Goal: Task Accomplishment & Management: Manage account settings

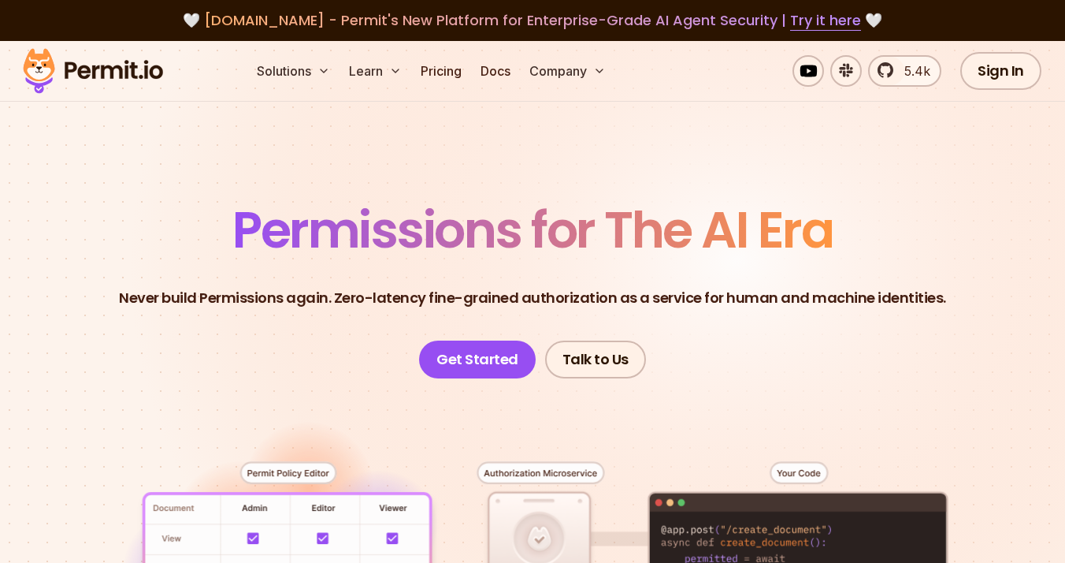
click at [483, 122] on section "Permissions for The AI Era Never build Permissions again. Zero-latency fine-gra…" at bounding box center [532, 528] width 1065 height 975
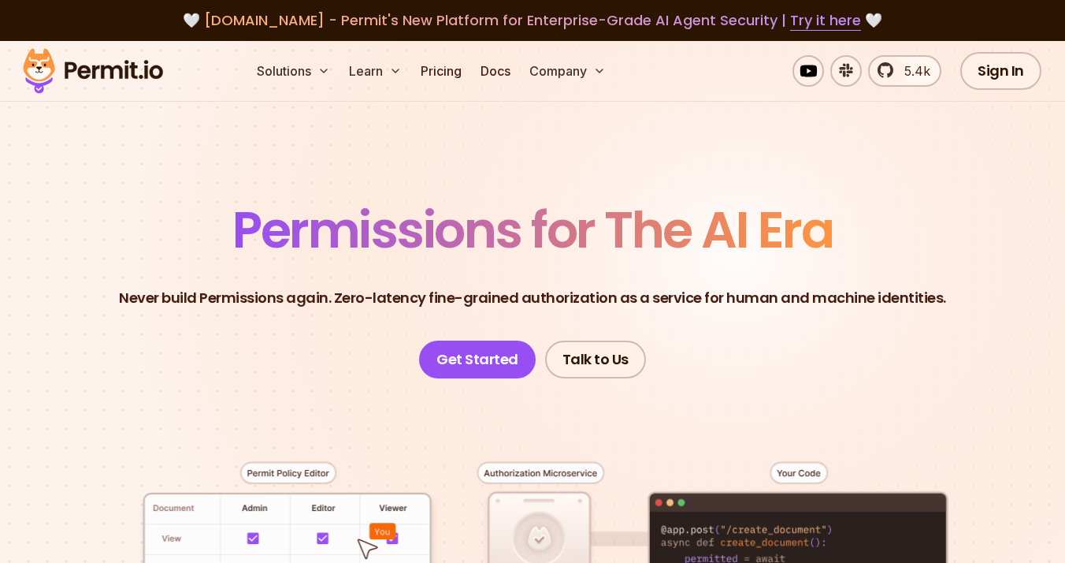
click at [412, 180] on section "Permissions for The AI Era Never build Permissions again. Zero-latency fine-gra…" at bounding box center [532, 528] width 1065 height 975
click at [212, 132] on section "Permissions for The AI Era Never build Permissions again. Zero-latency fine-gra…" at bounding box center [532, 528] width 1065 height 975
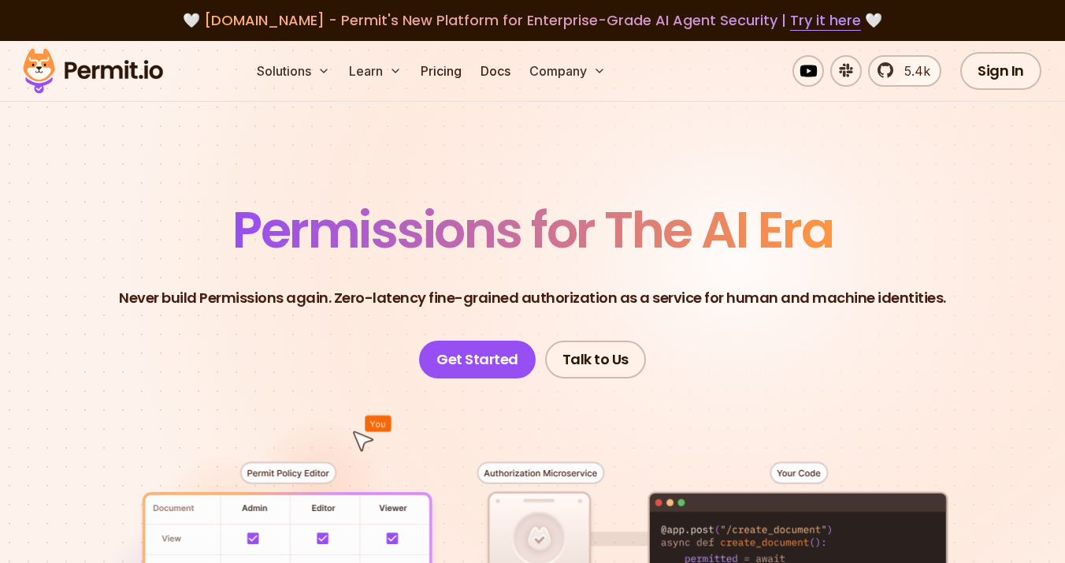
click at [61, 236] on header "Permissions for The AI Era Never build Permissions again. Zero-latency fine-gra…" at bounding box center [533, 291] width 990 height 173
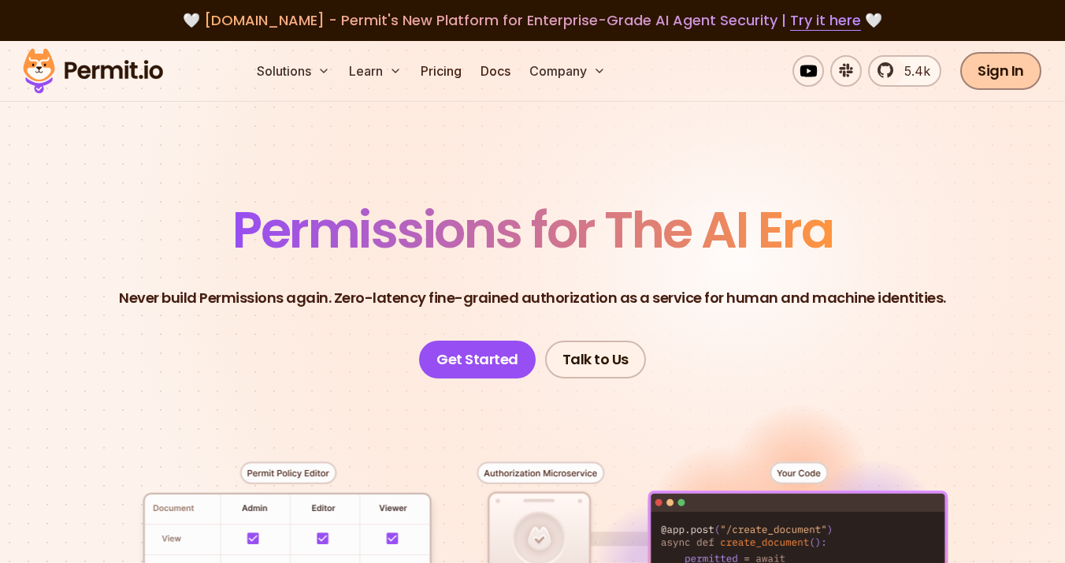
click at [976, 65] on link "Sign In" at bounding box center [1000, 71] width 81 height 38
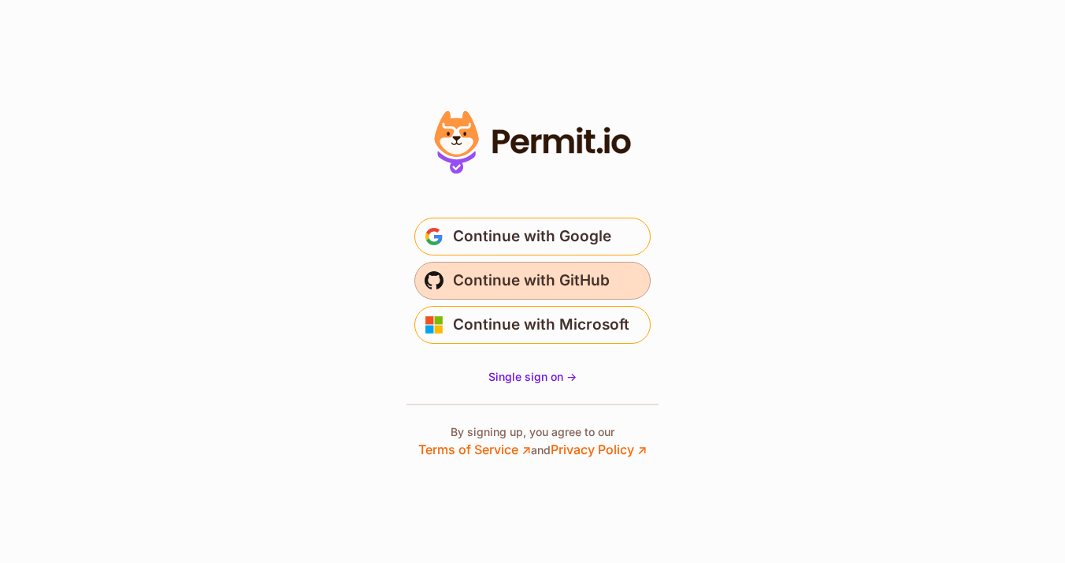
click at [596, 273] on span "Continue with GitHub" at bounding box center [531, 280] width 157 height 25
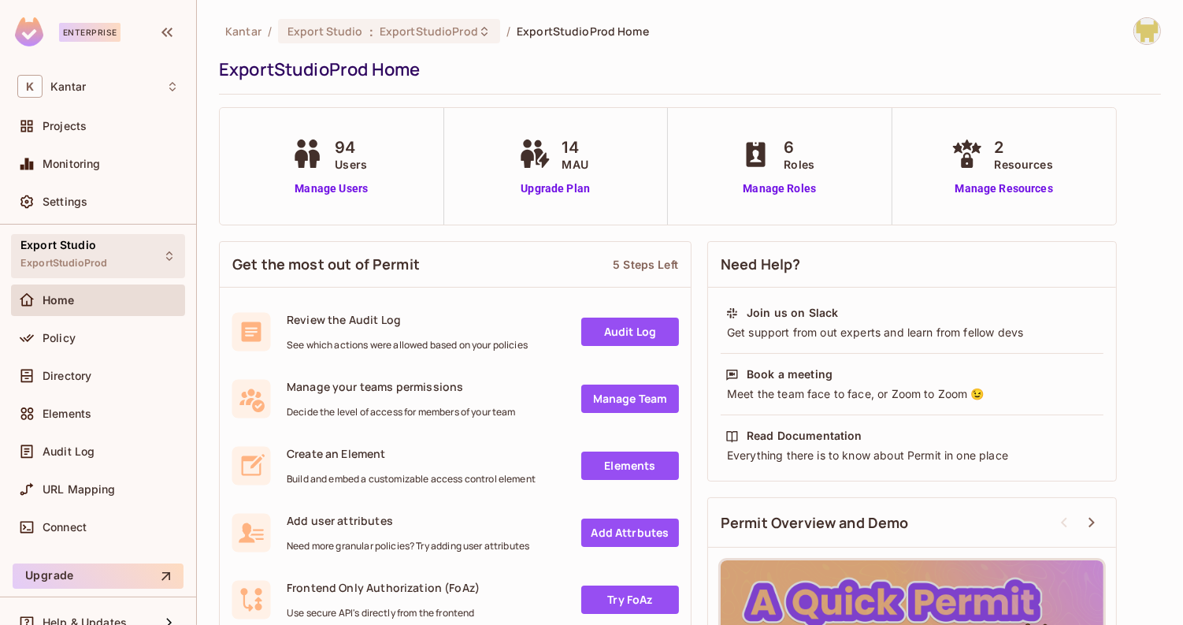
click at [57, 247] on span "Export Studio" at bounding box center [58, 245] width 76 height 13
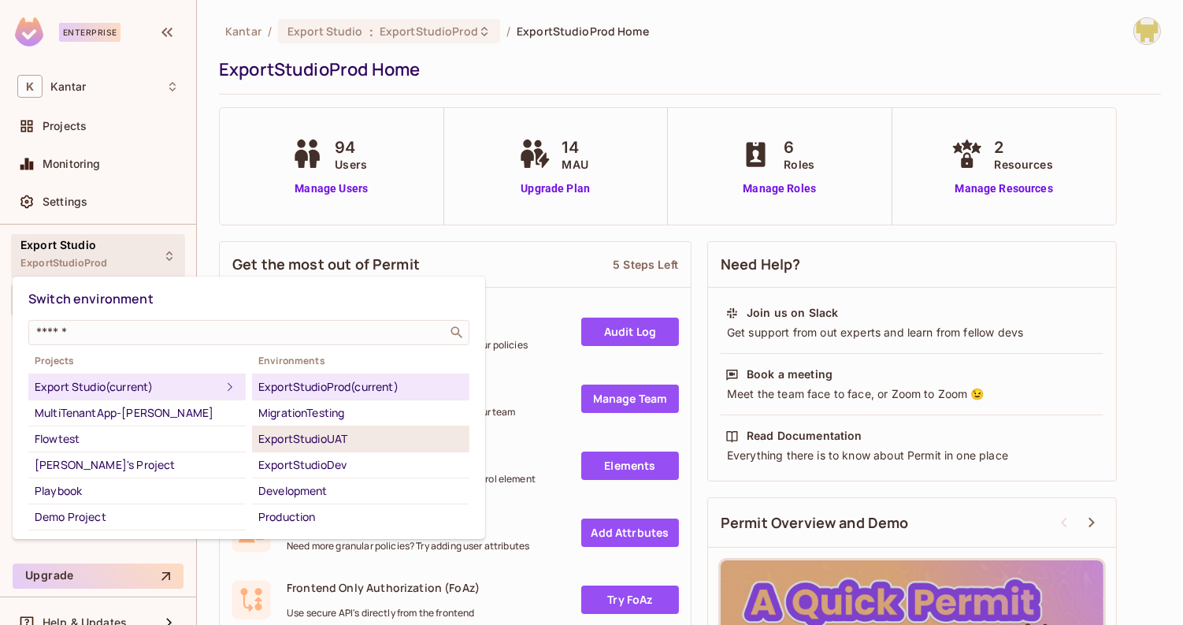
click at [324, 443] on div "ExportStudioUAT" at bounding box center [360, 438] width 205 height 19
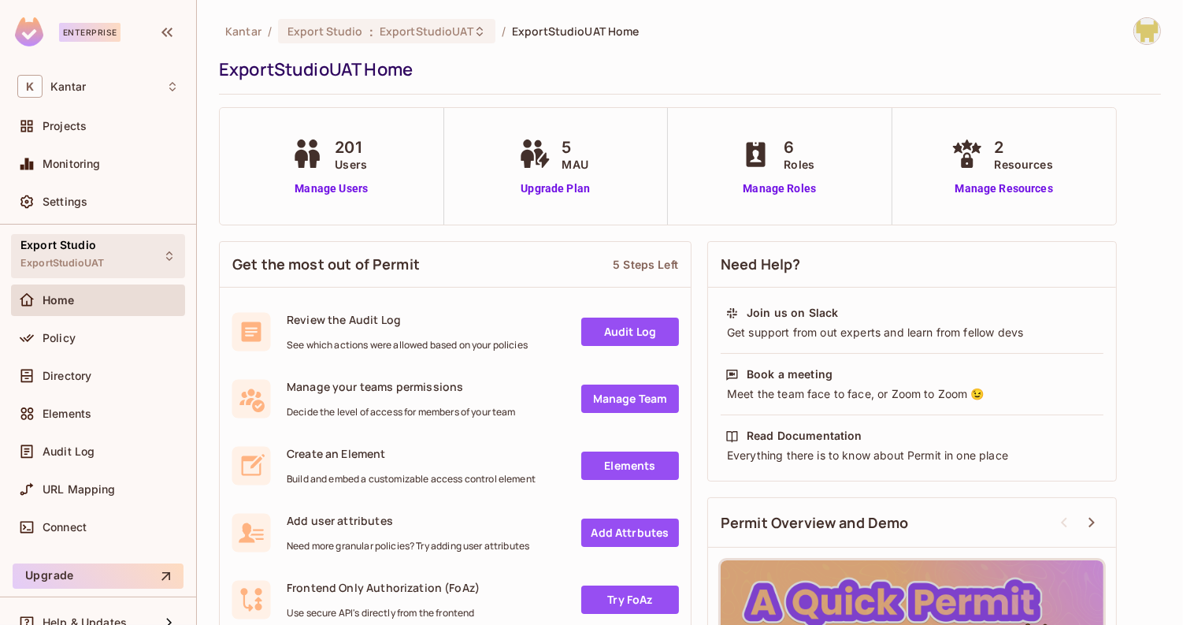
click at [140, 270] on div "Export Studio ExportStudioUAT" at bounding box center [98, 255] width 174 height 43
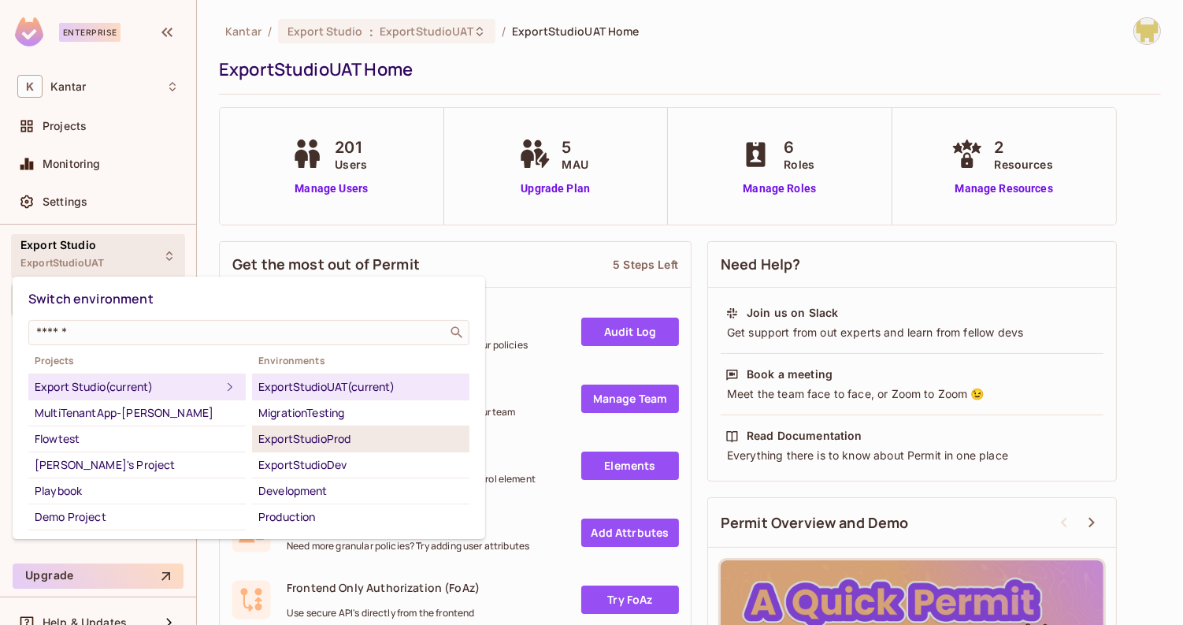
click at [344, 438] on div "ExportStudioProd" at bounding box center [360, 438] width 205 height 19
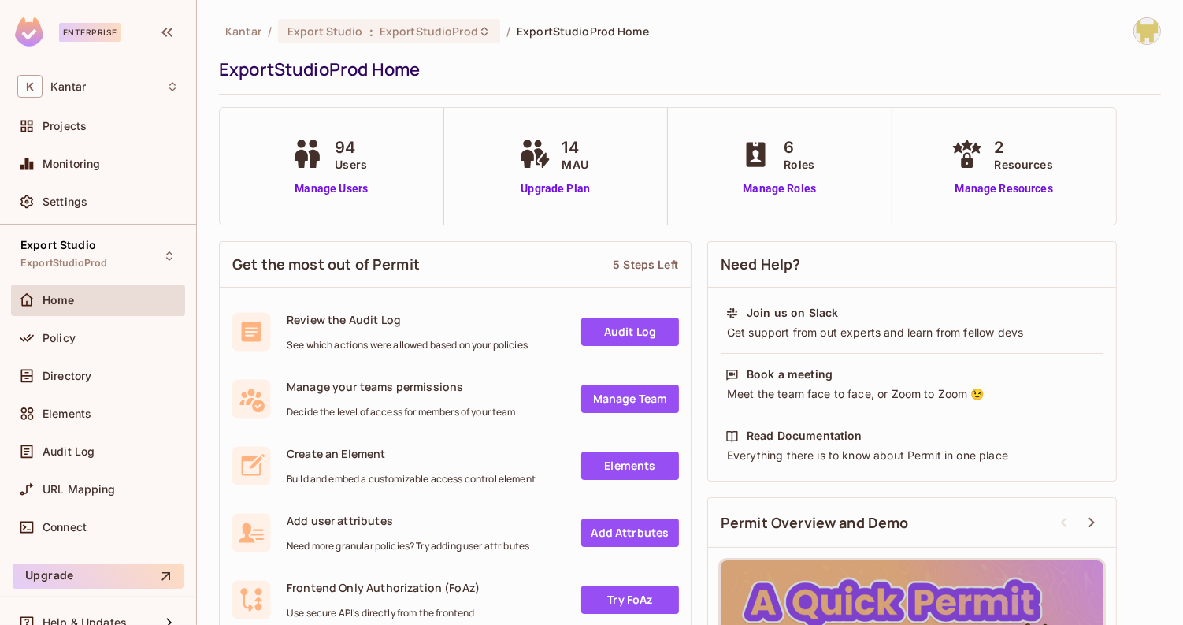
click at [488, 72] on div "ExportStudioProd Home" at bounding box center [686, 70] width 934 height 24
click at [646, 104] on div "Kantar / Export Studio : ExportStudioProd / ExportStudioProd Home ExportStudioP…" at bounding box center [690, 413] width 942 height 793
click at [124, 257] on div "Export Studio ExportStudioProd" at bounding box center [98, 255] width 174 height 43
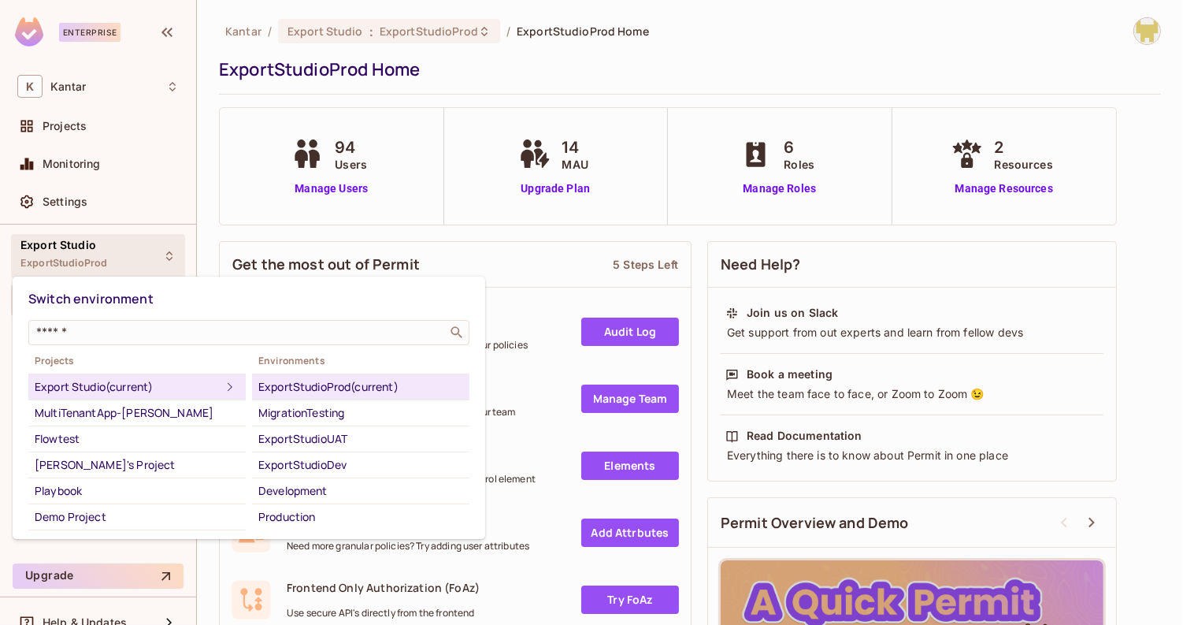
click at [227, 169] on div at bounding box center [591, 312] width 1183 height 625
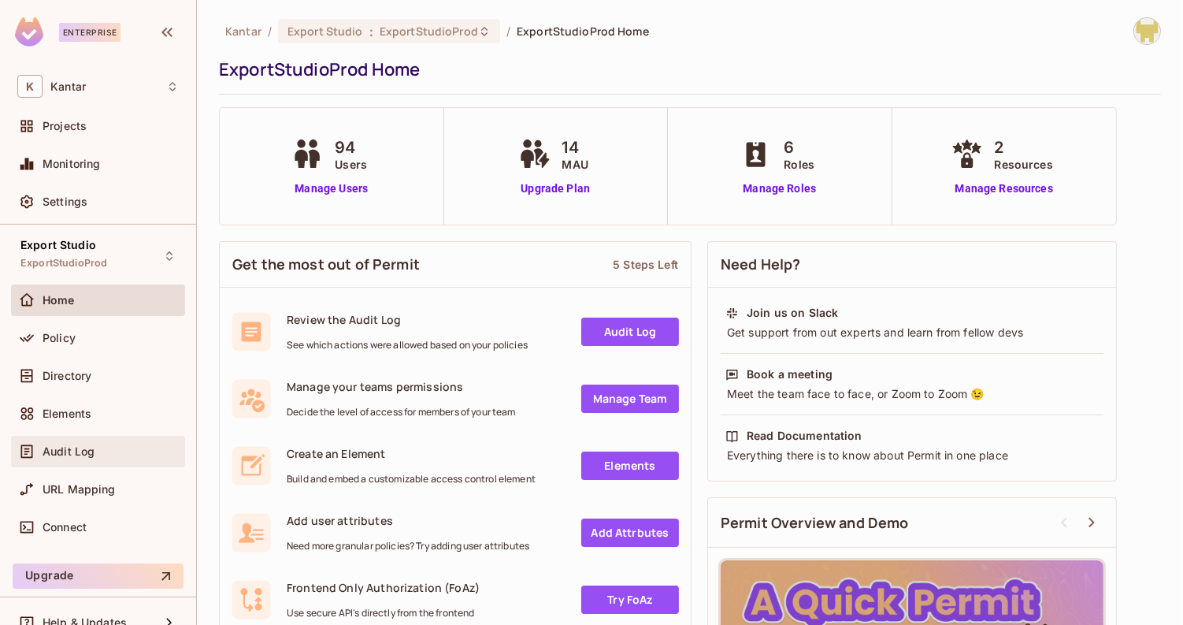
click at [102, 450] on div "Audit Log" at bounding box center [111, 451] width 136 height 13
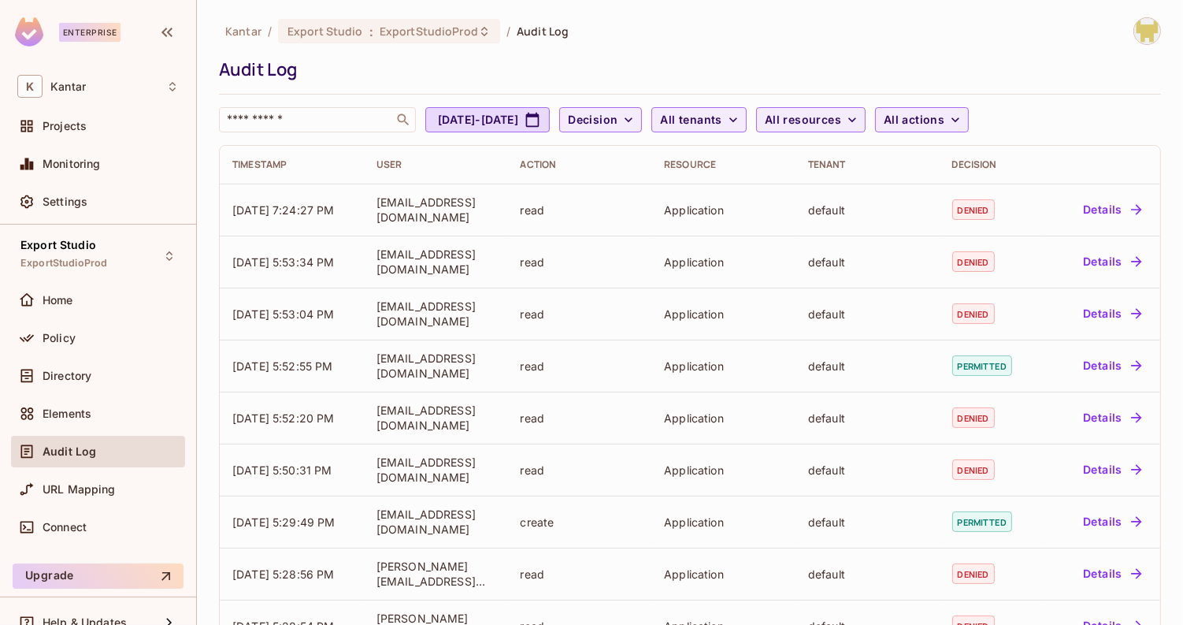
click at [614, 45] on div "Kantar / Export Studio : ExportStudioProd / Audit Log Audit Log ​ Sep 7, 2025 -…" at bounding box center [690, 74] width 942 height 115
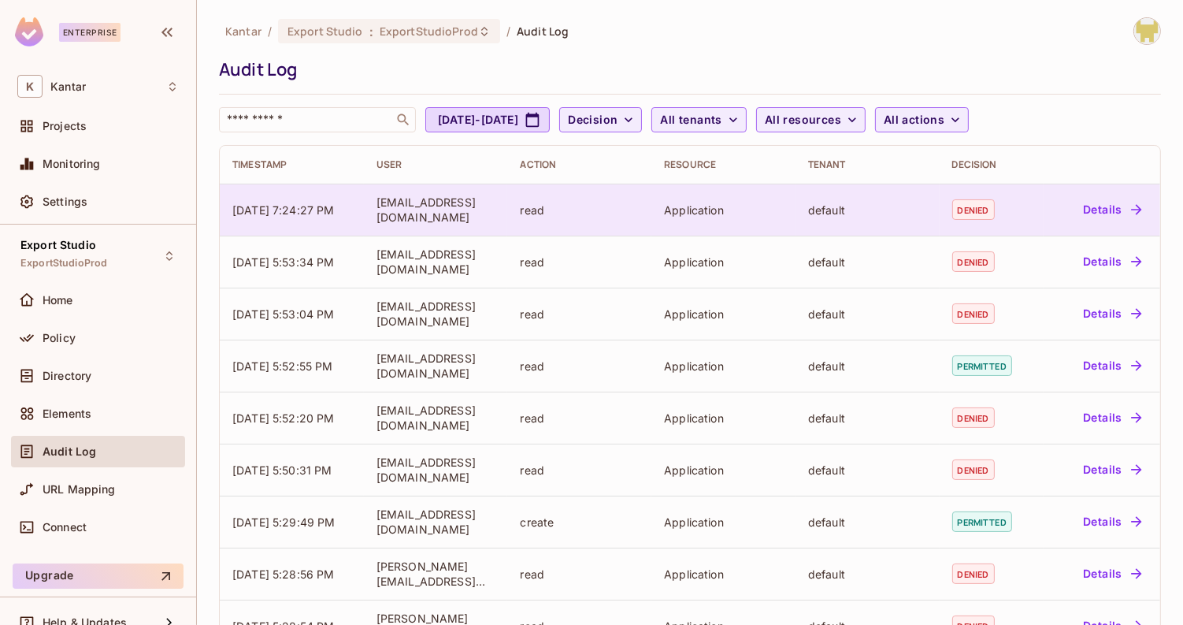
click at [1106, 209] on button "Details" at bounding box center [1112, 209] width 71 height 25
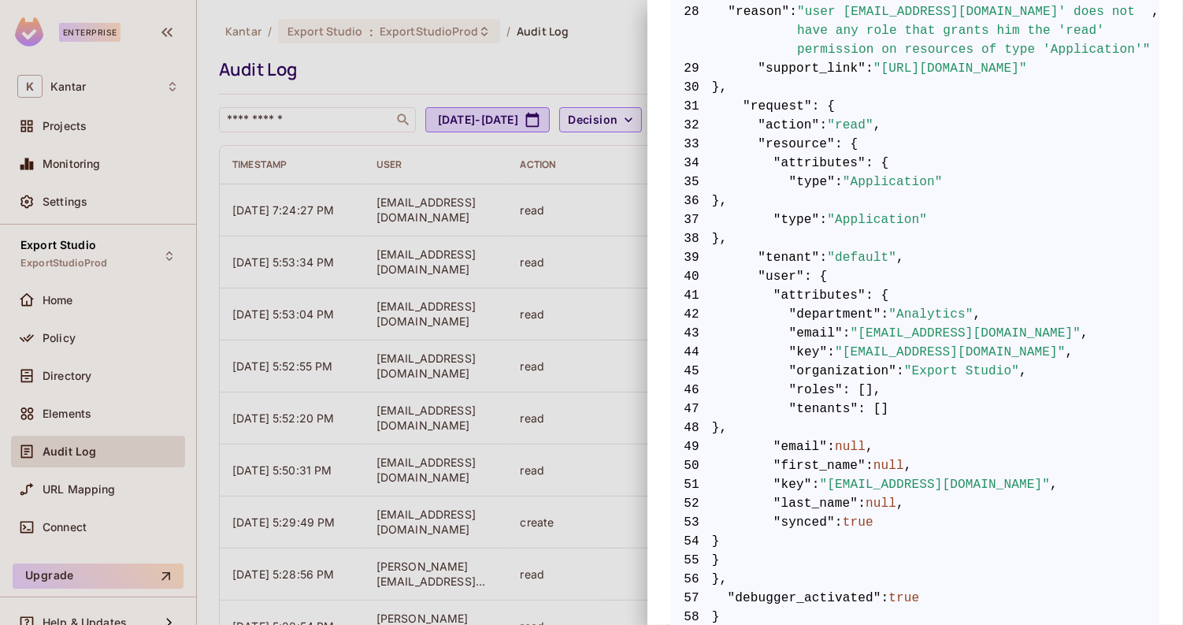
scroll to position [936, 0]
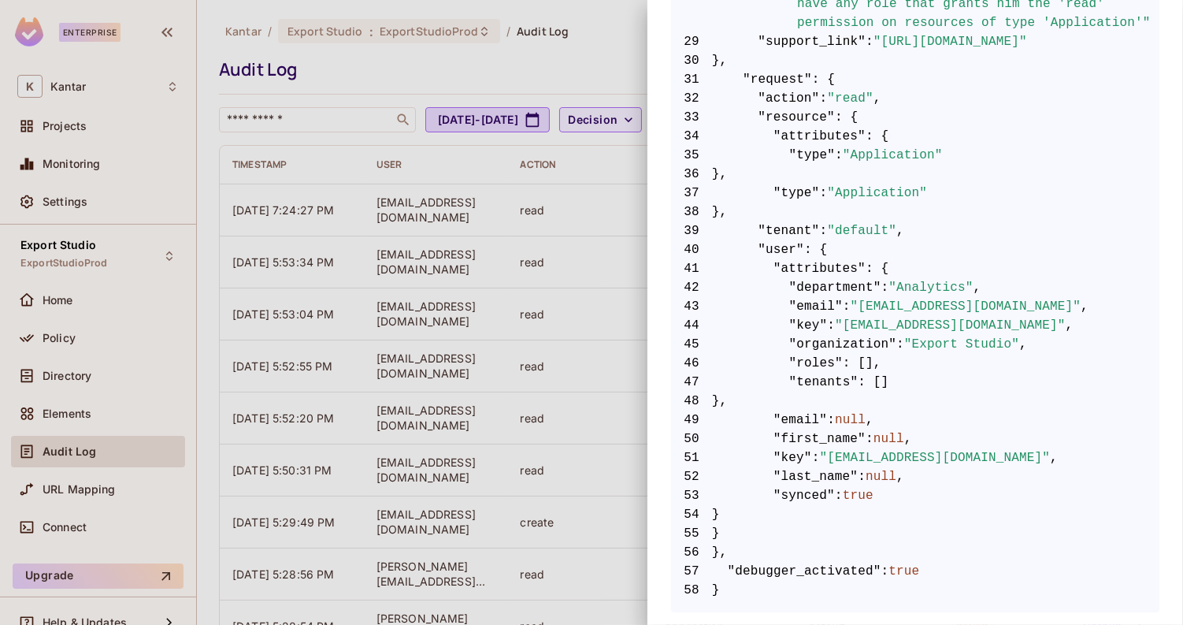
click at [568, 320] on div at bounding box center [591, 312] width 1183 height 625
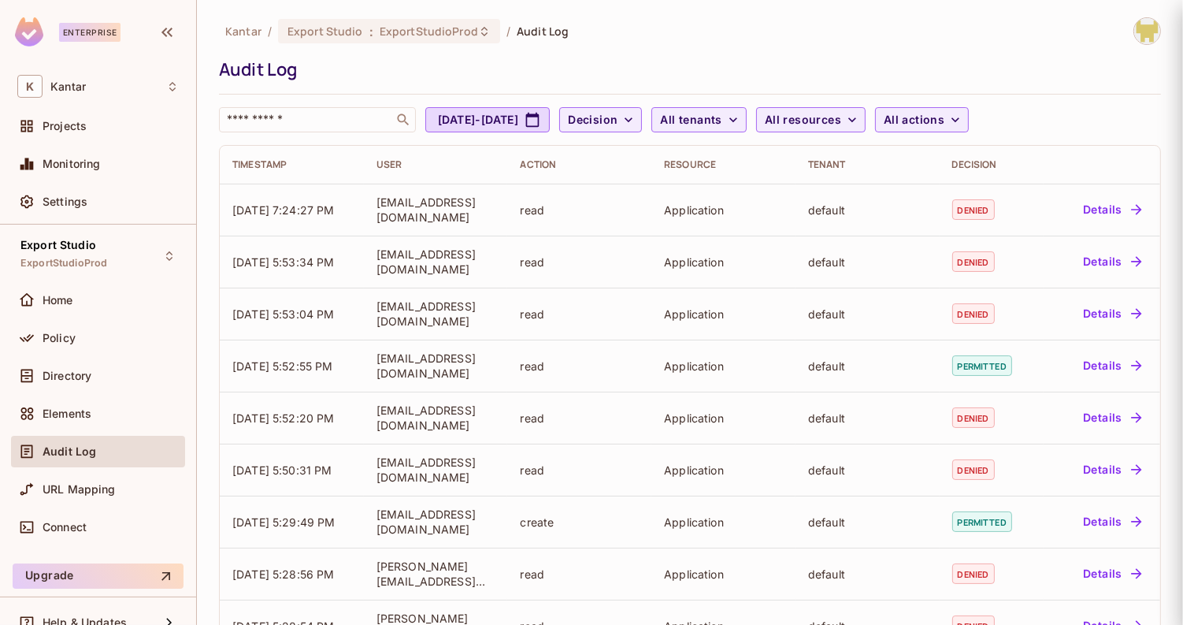
scroll to position [0, 0]
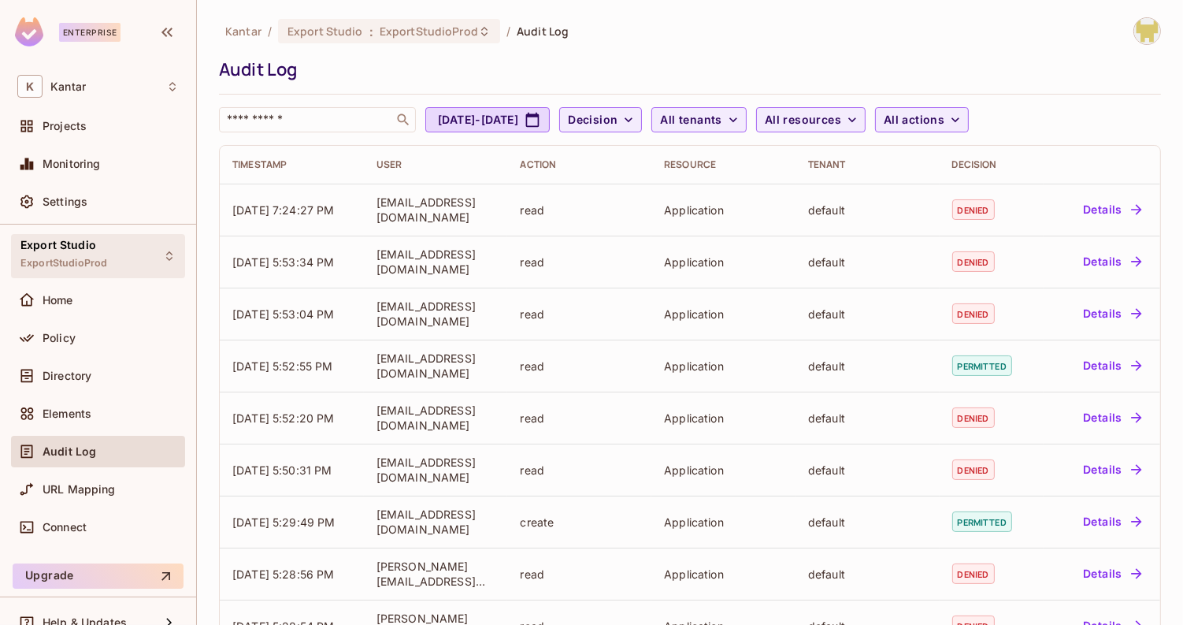
click at [103, 234] on div "Export Studio ExportStudioProd" at bounding box center [98, 255] width 174 height 43
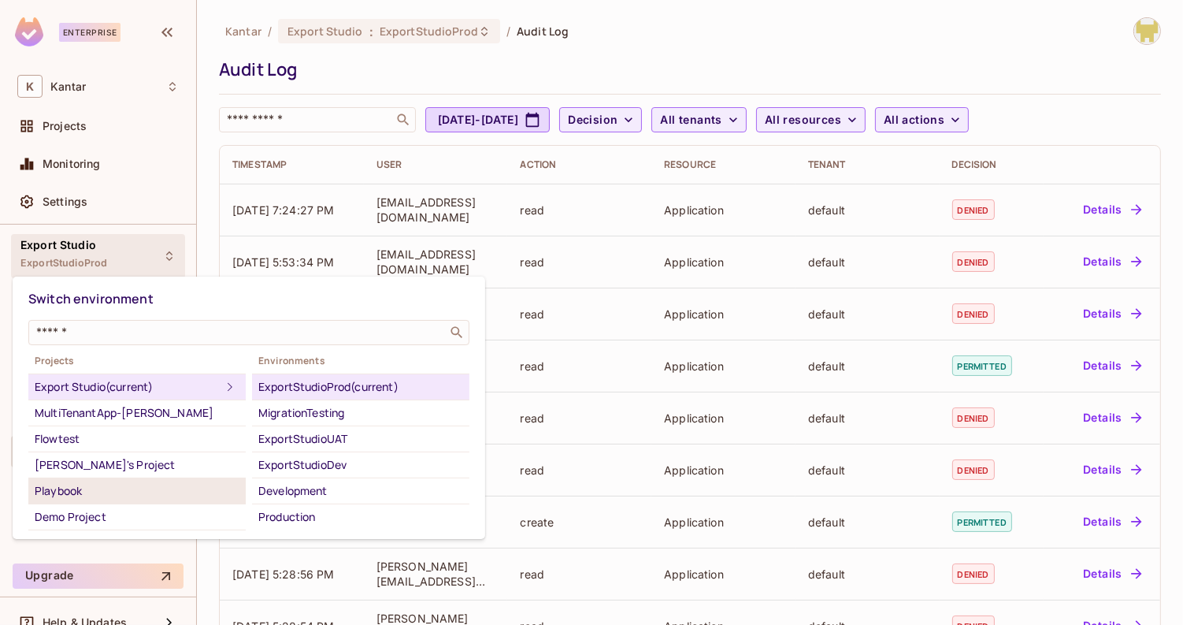
click at [128, 492] on div "Playbook" at bounding box center [137, 490] width 205 height 19
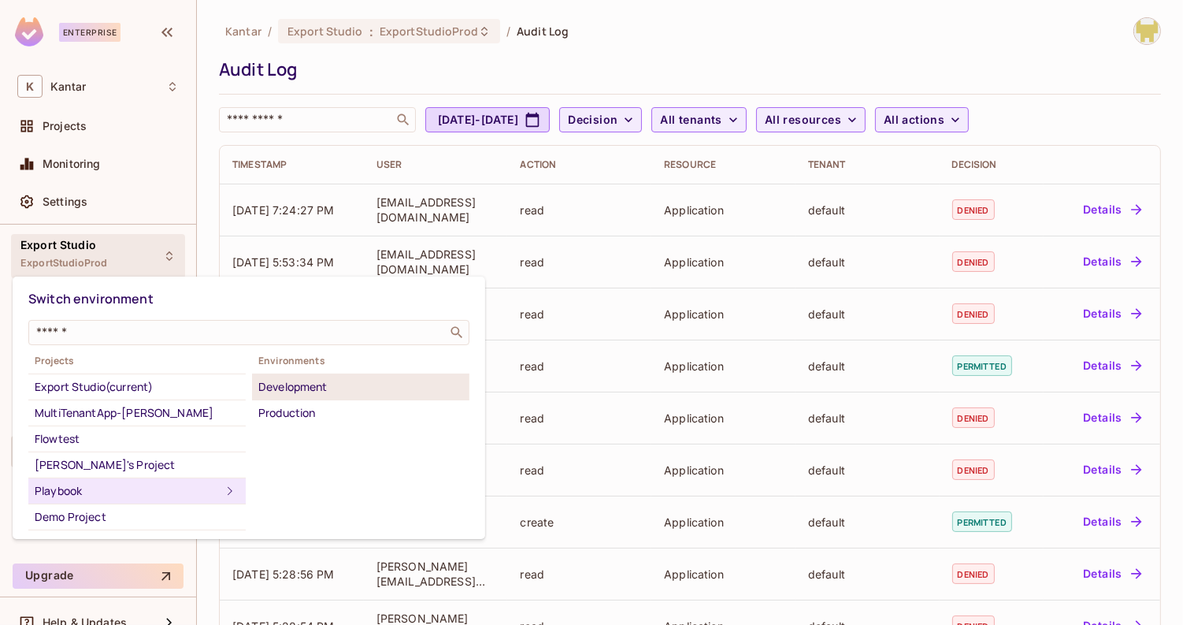
click at [359, 386] on div "Development" at bounding box center [360, 386] width 205 height 19
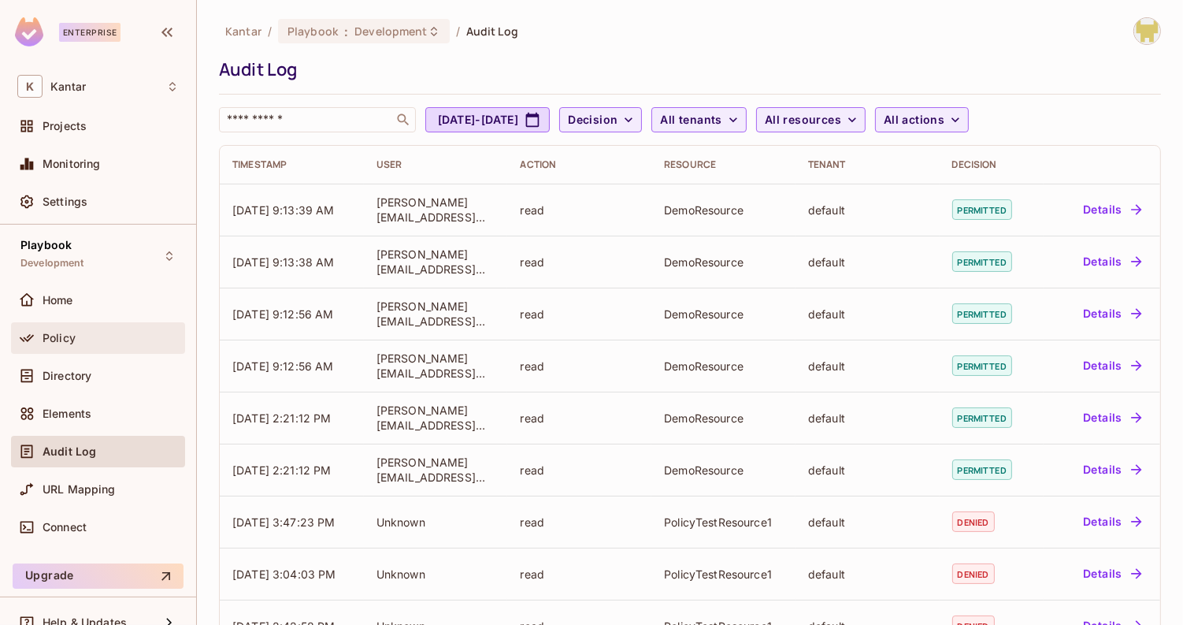
click at [62, 335] on span "Policy" at bounding box center [59, 338] width 33 height 13
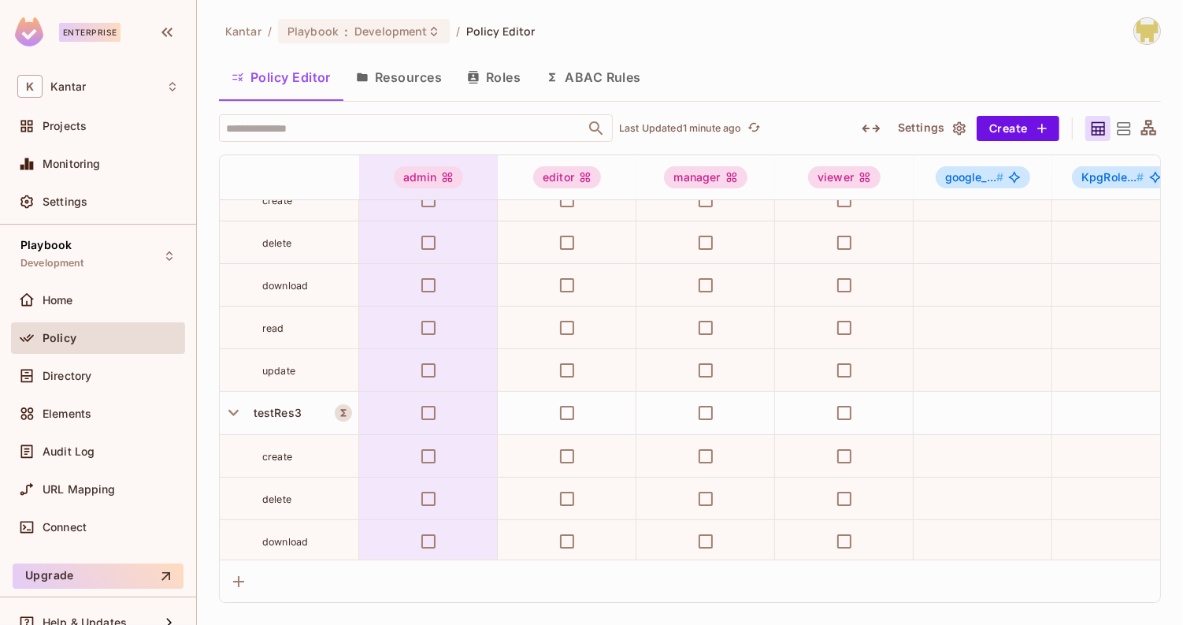
scroll to position [5390, 0]
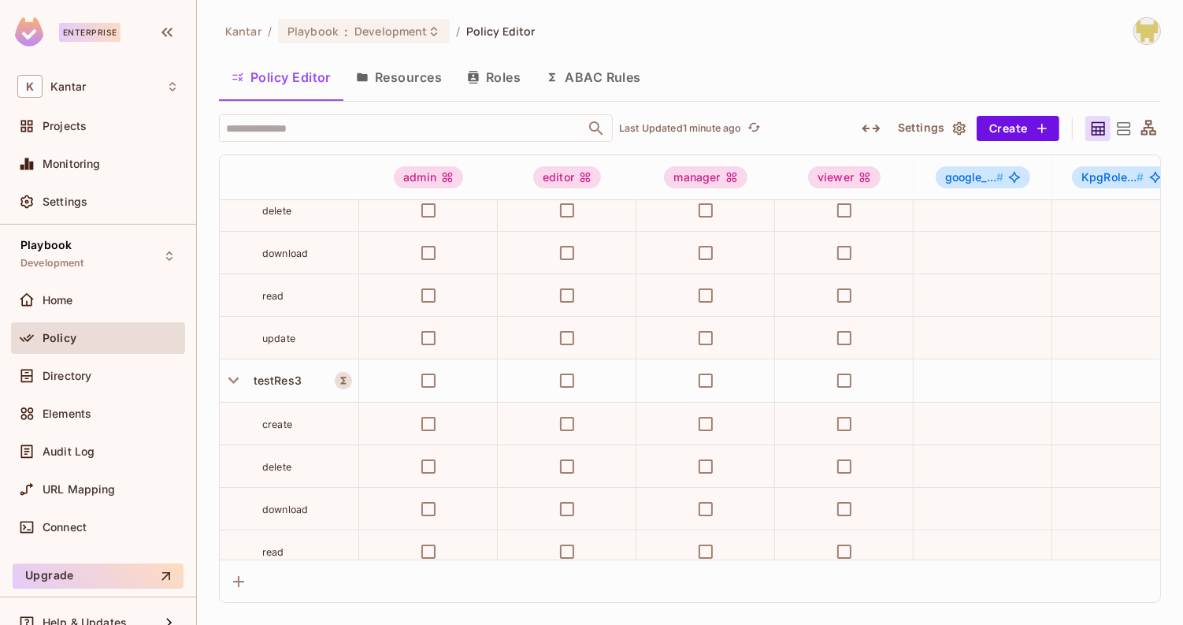
click at [414, 84] on button "Resources" at bounding box center [399, 77] width 111 height 39
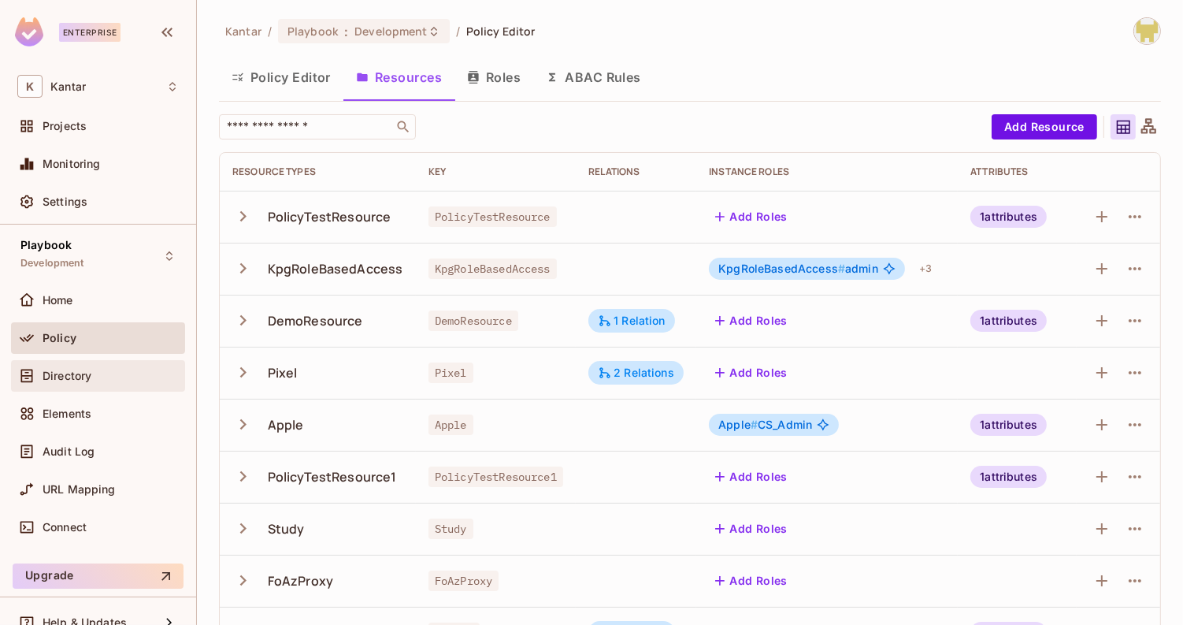
click at [106, 373] on div "Directory" at bounding box center [111, 376] width 136 height 13
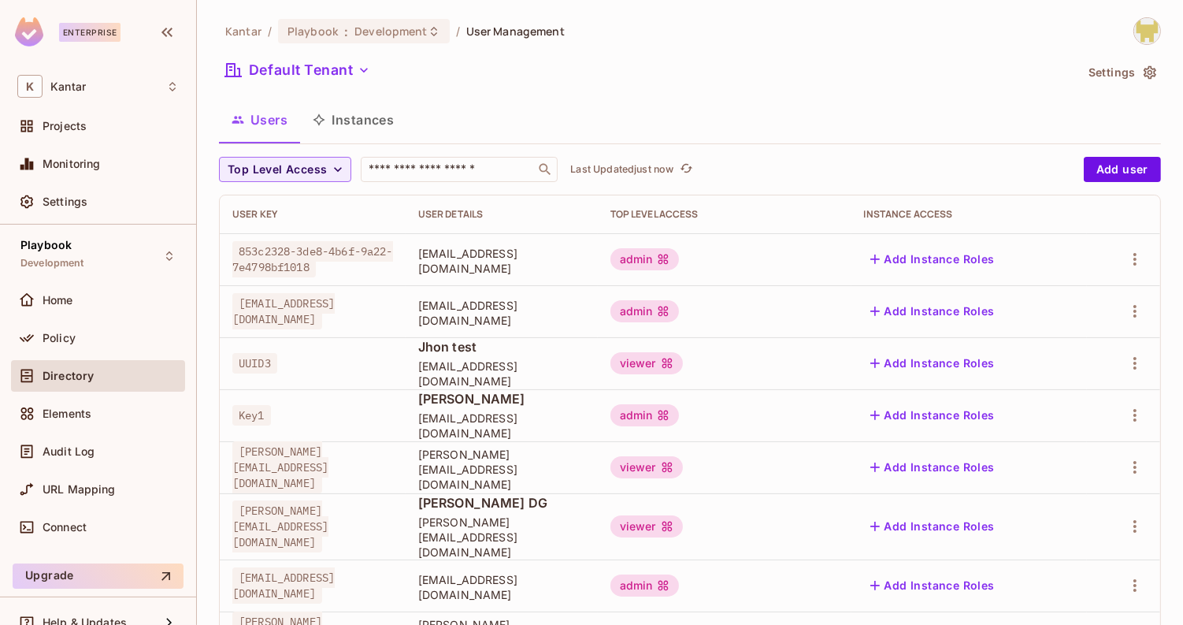
click at [365, 118] on button "Instances" at bounding box center [353, 119] width 106 height 39
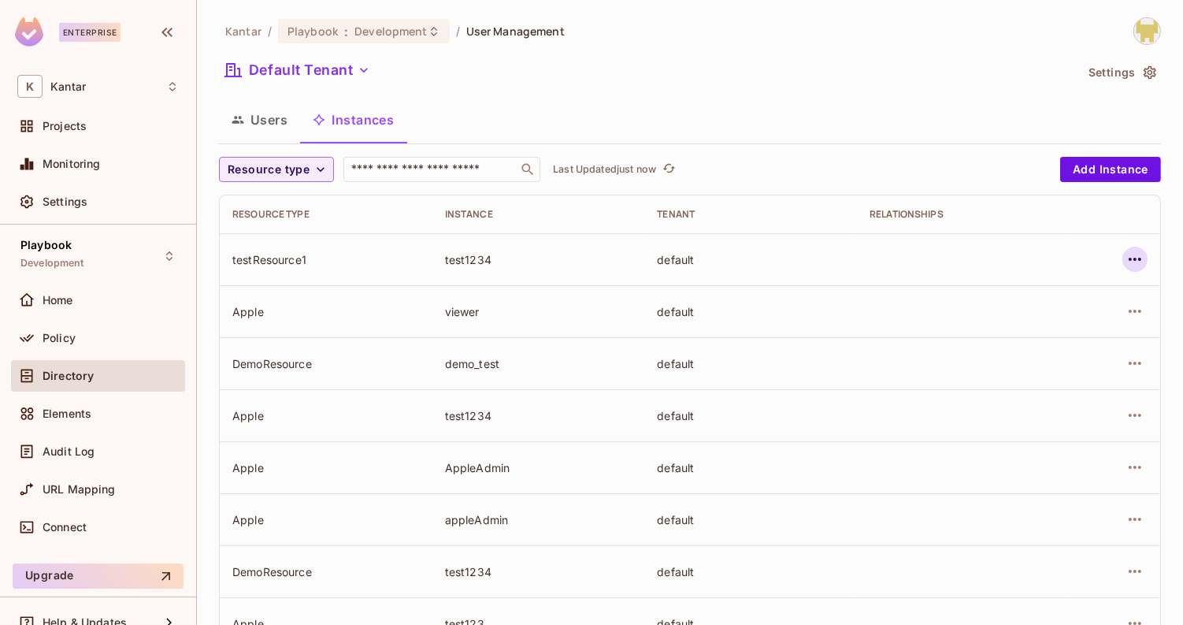
click at [1127, 268] on button "button" at bounding box center [1135, 259] width 25 height 25
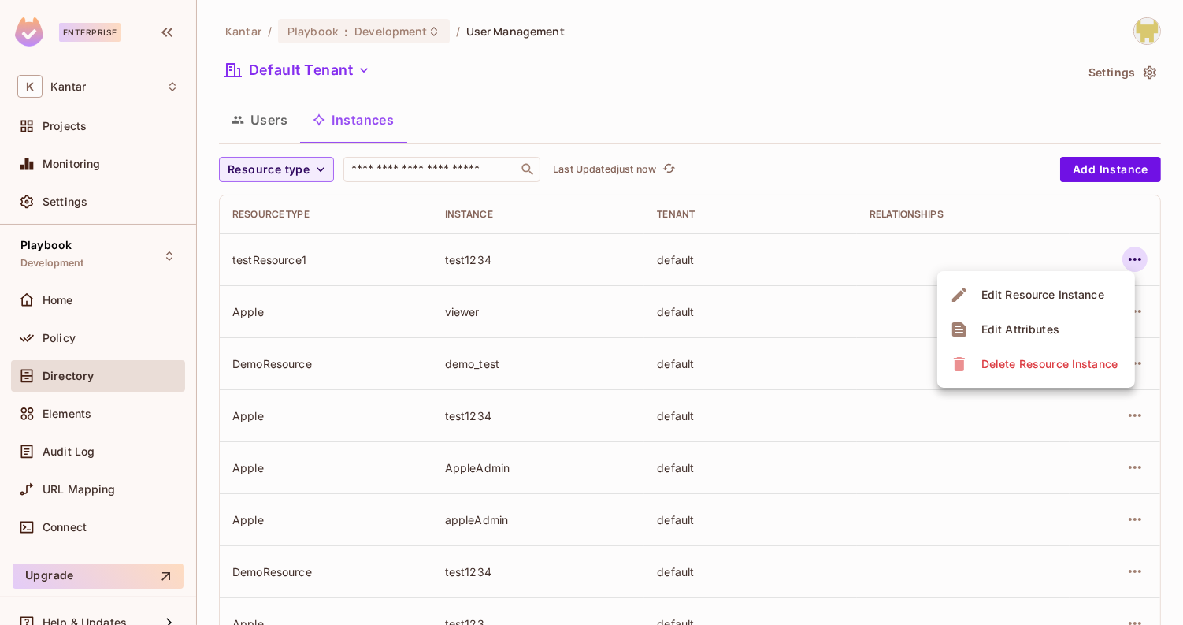
click at [1043, 324] on div "Edit Attributes" at bounding box center [1021, 329] width 78 height 16
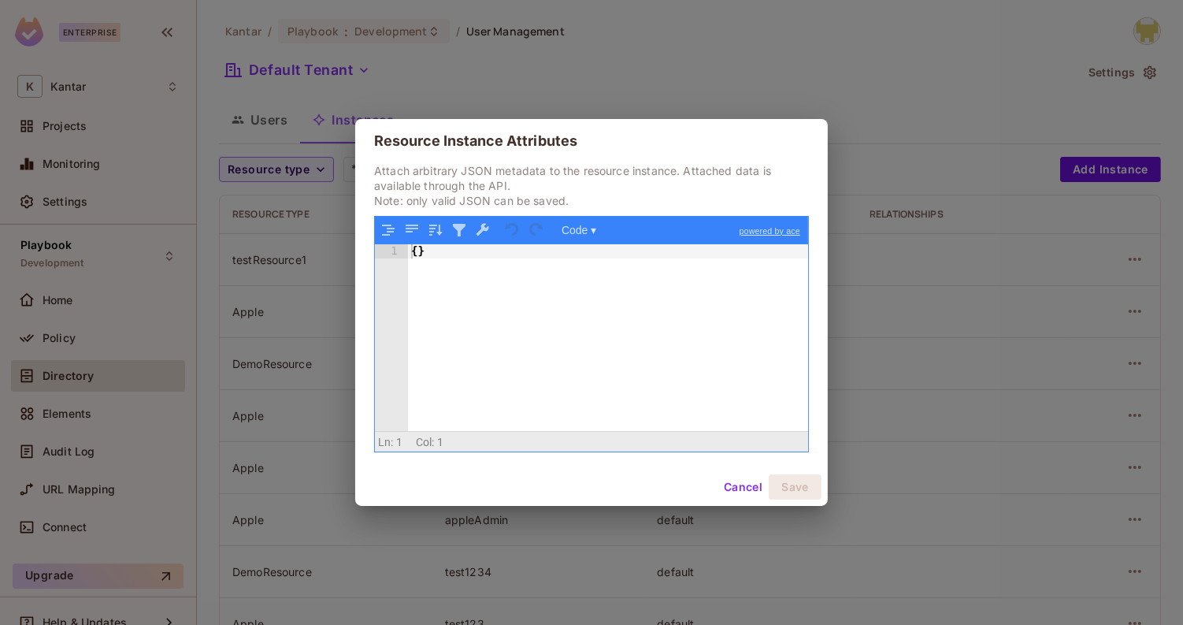
click at [731, 482] on button "Cancel" at bounding box center [743, 486] width 51 height 25
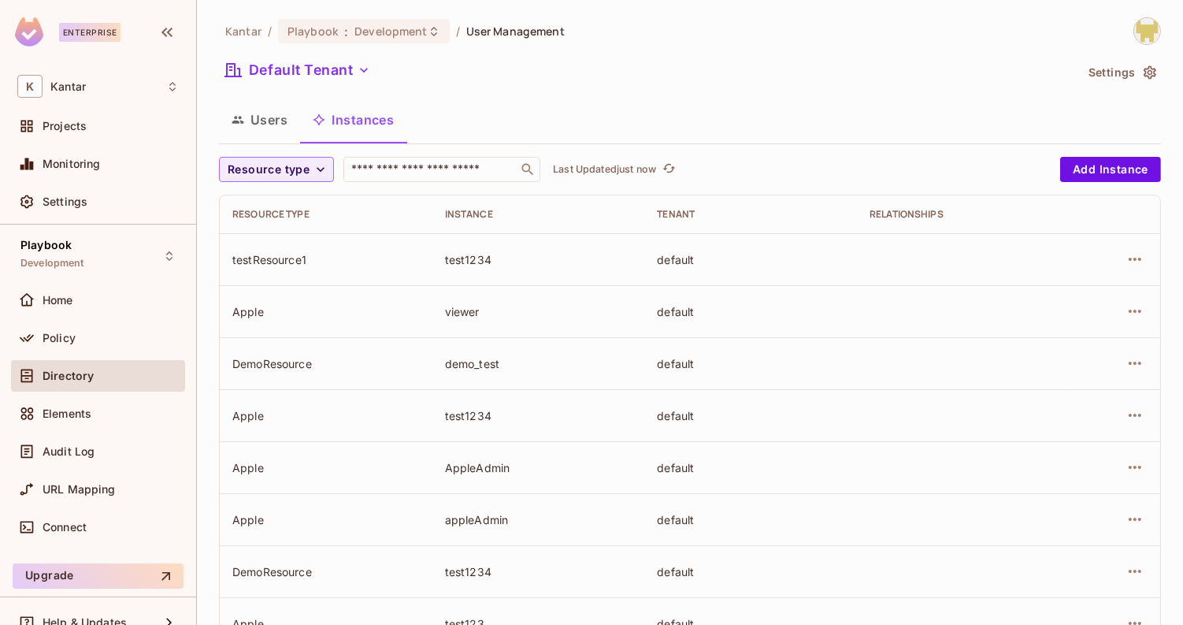
click at [251, 119] on button "Users" at bounding box center [259, 119] width 81 height 39
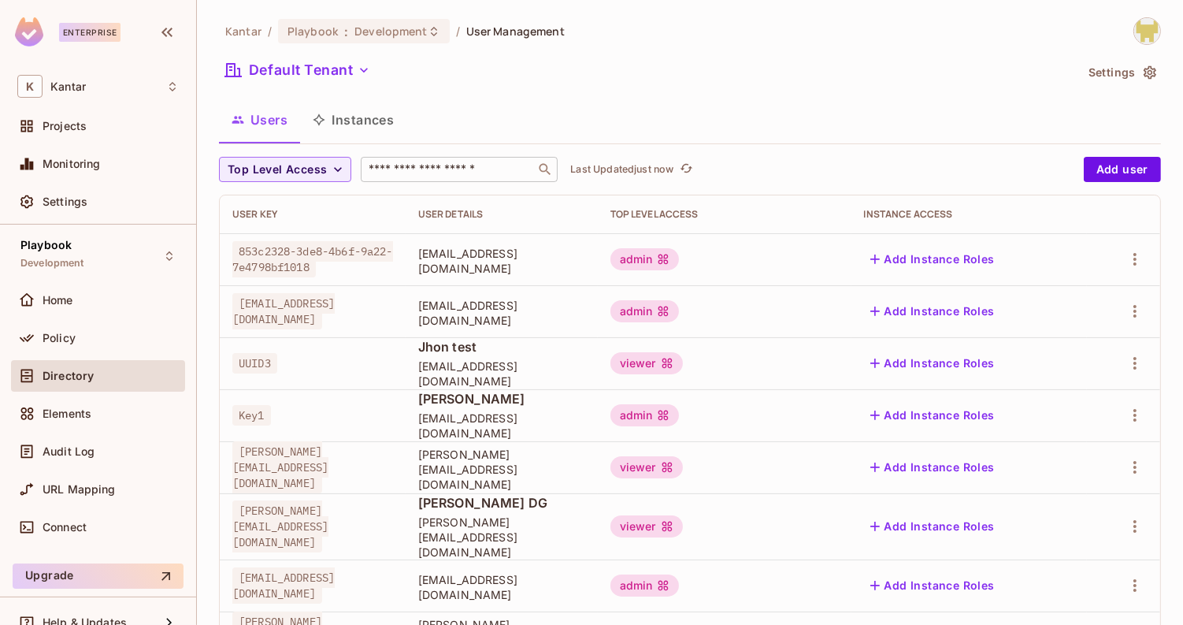
click at [397, 162] on input "text" at bounding box center [448, 170] width 165 height 16
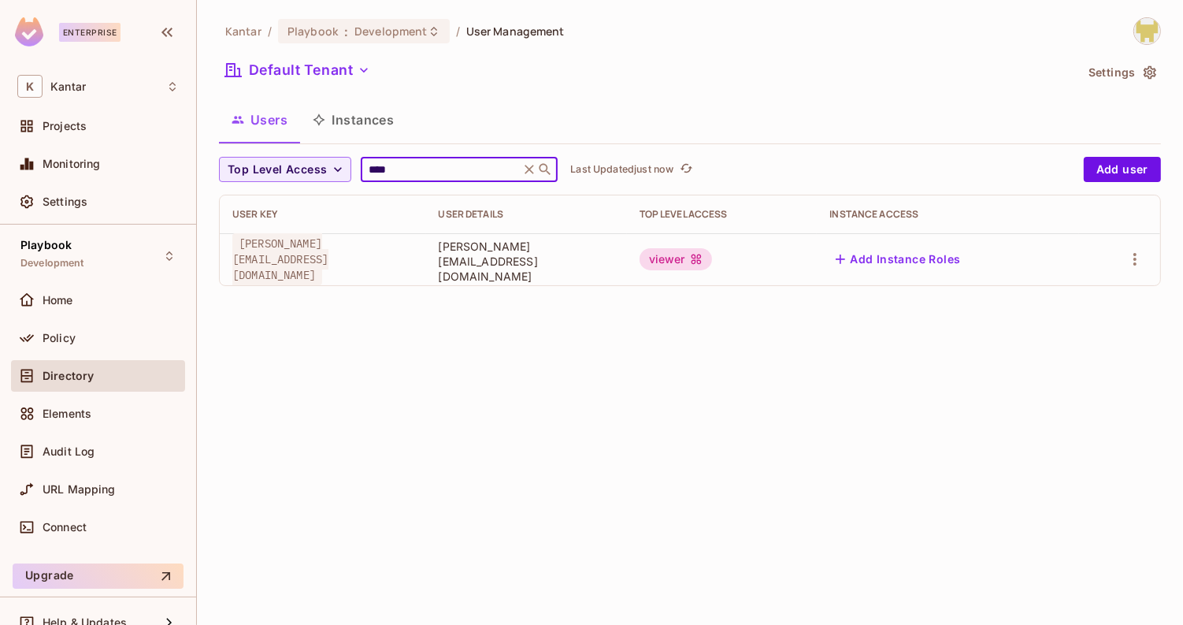
click at [541, 88] on div "Kantar / Playbook : Development / User Management Default Tenant Settings Users…" at bounding box center [690, 157] width 942 height 281
click at [401, 177] on div "**** ​" at bounding box center [459, 169] width 197 height 25
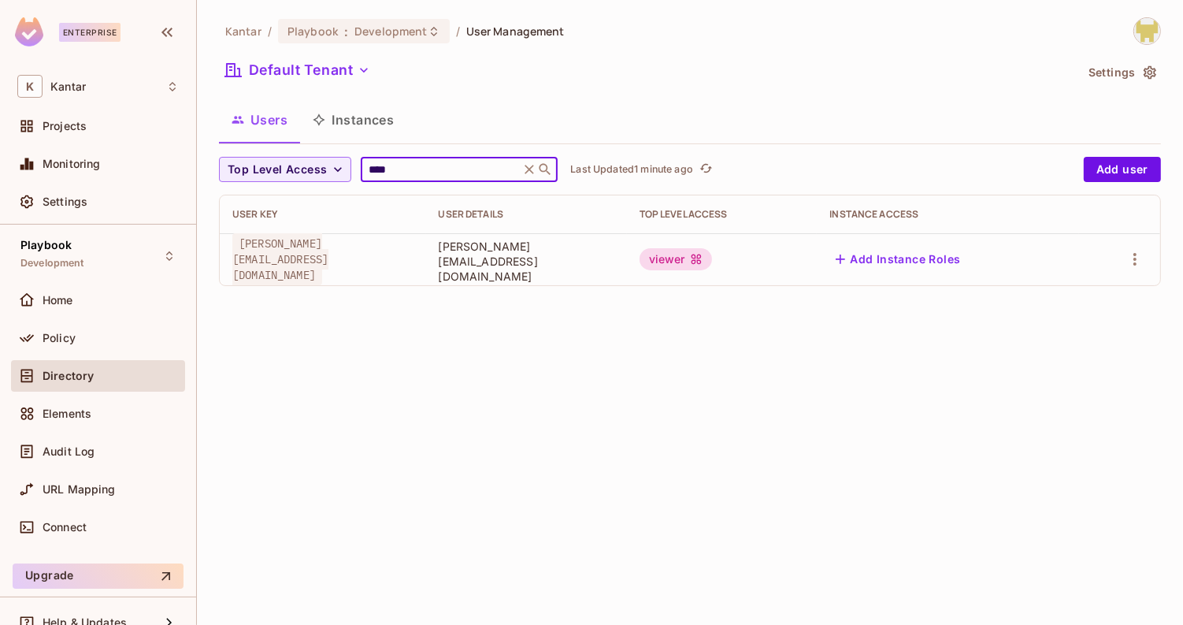
click at [401, 177] on div "**** ​" at bounding box center [459, 169] width 197 height 25
click at [368, 165] on input "****" at bounding box center [441, 170] width 150 height 16
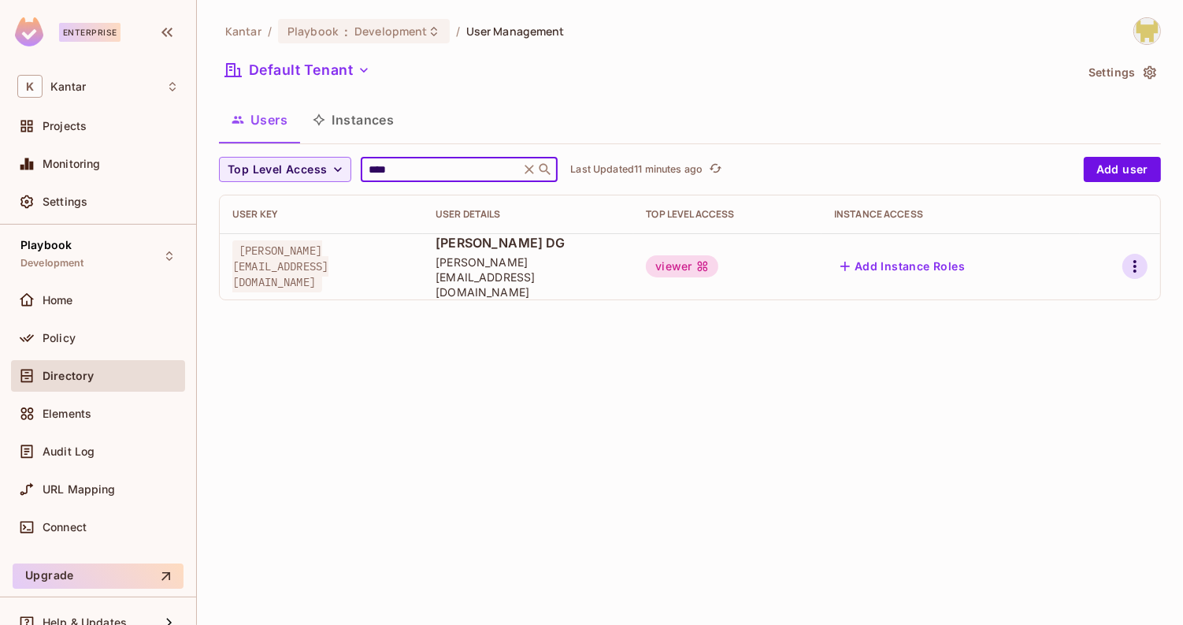
click at [1139, 257] on icon "button" at bounding box center [1135, 266] width 19 height 19
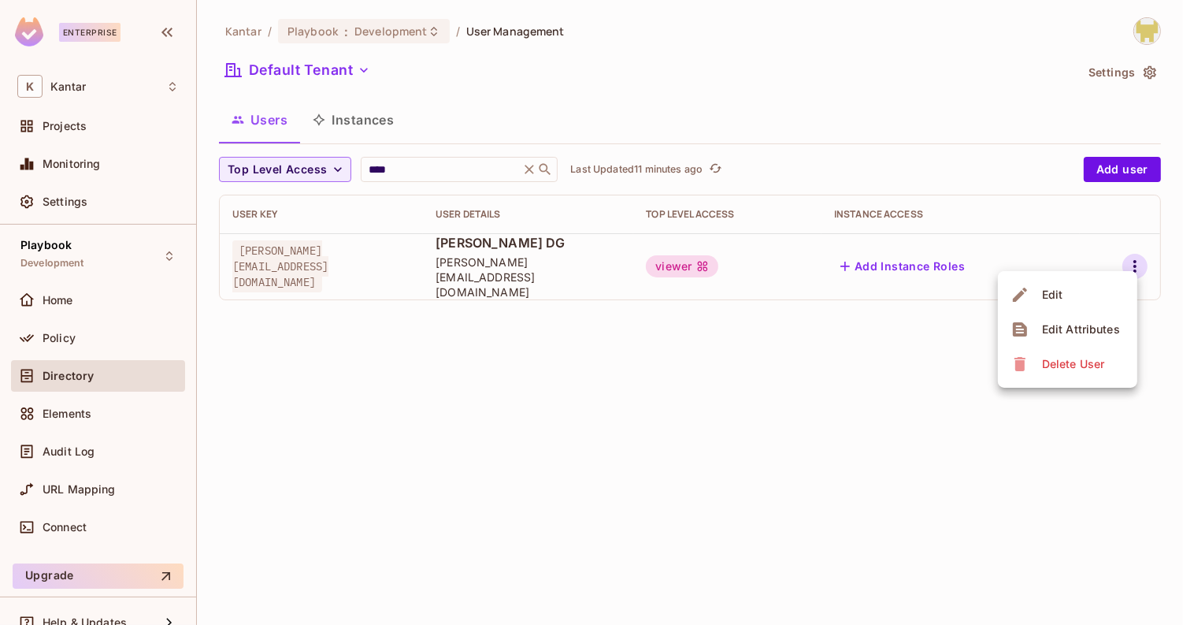
click at [1075, 332] on div "Edit Attributes" at bounding box center [1081, 329] width 78 height 16
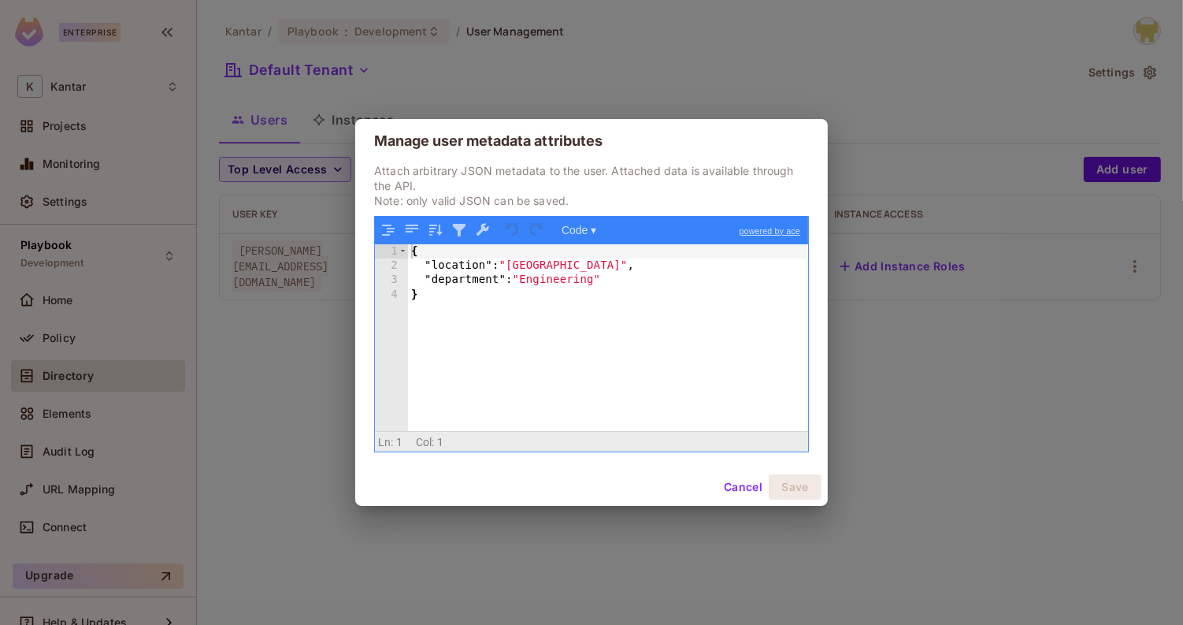
click at [734, 488] on button "Cancel" at bounding box center [743, 486] width 51 height 25
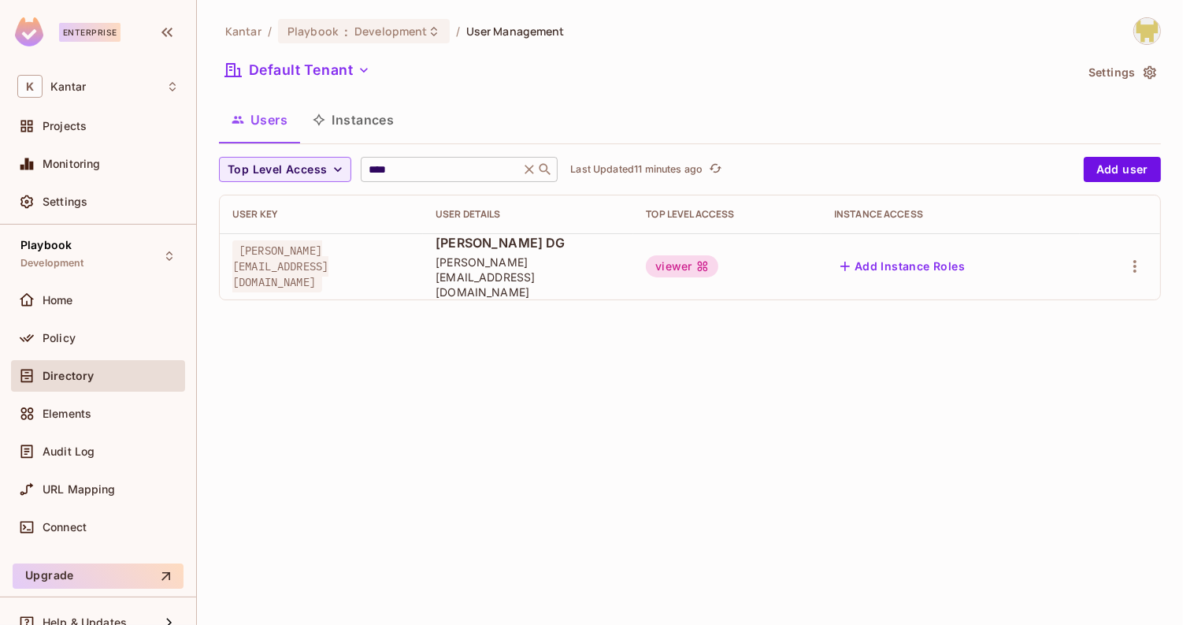
click at [407, 176] on input "****" at bounding box center [441, 170] width 150 height 16
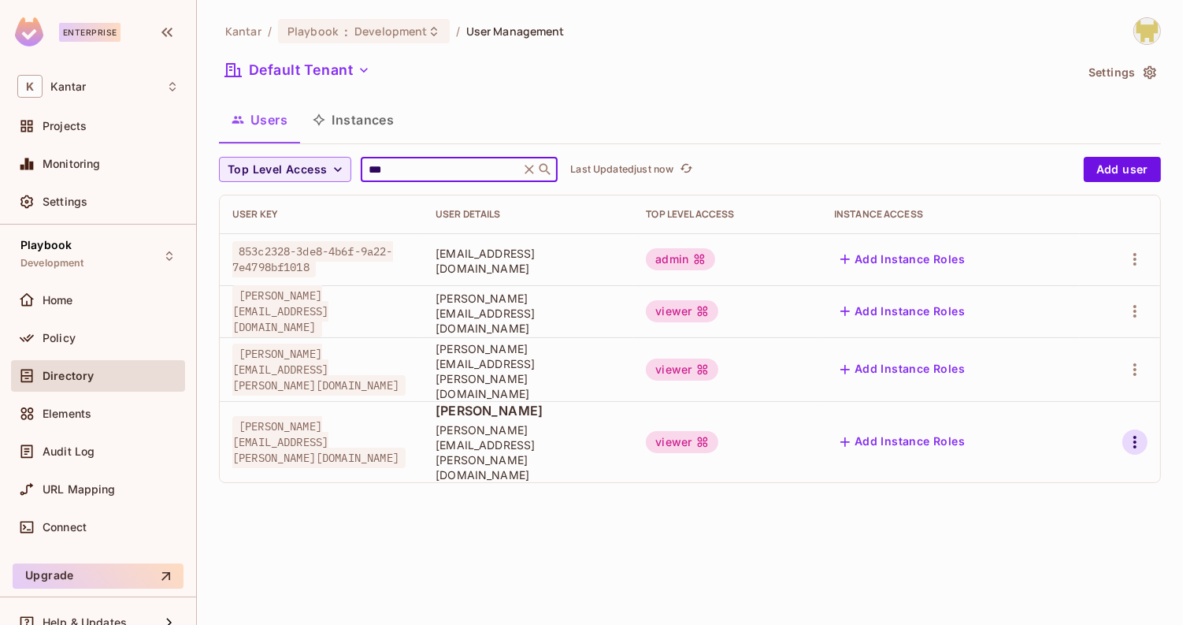
type input "***"
click at [1127, 433] on icon "button" at bounding box center [1135, 442] width 19 height 19
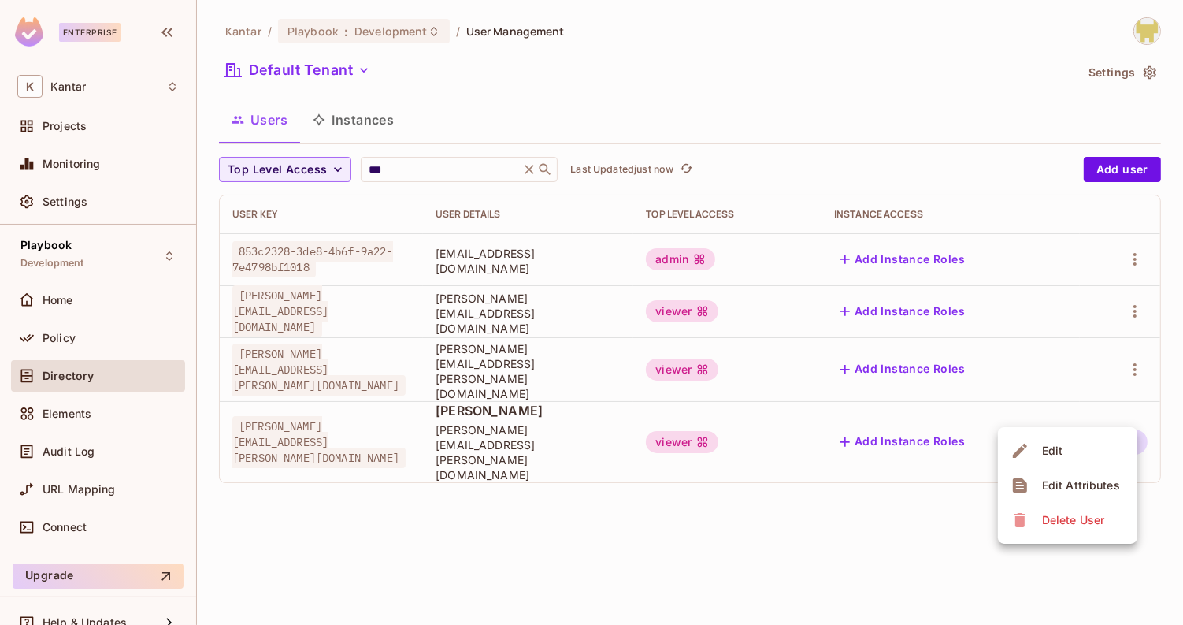
click at [1028, 482] on icon at bounding box center [1020, 485] width 19 height 19
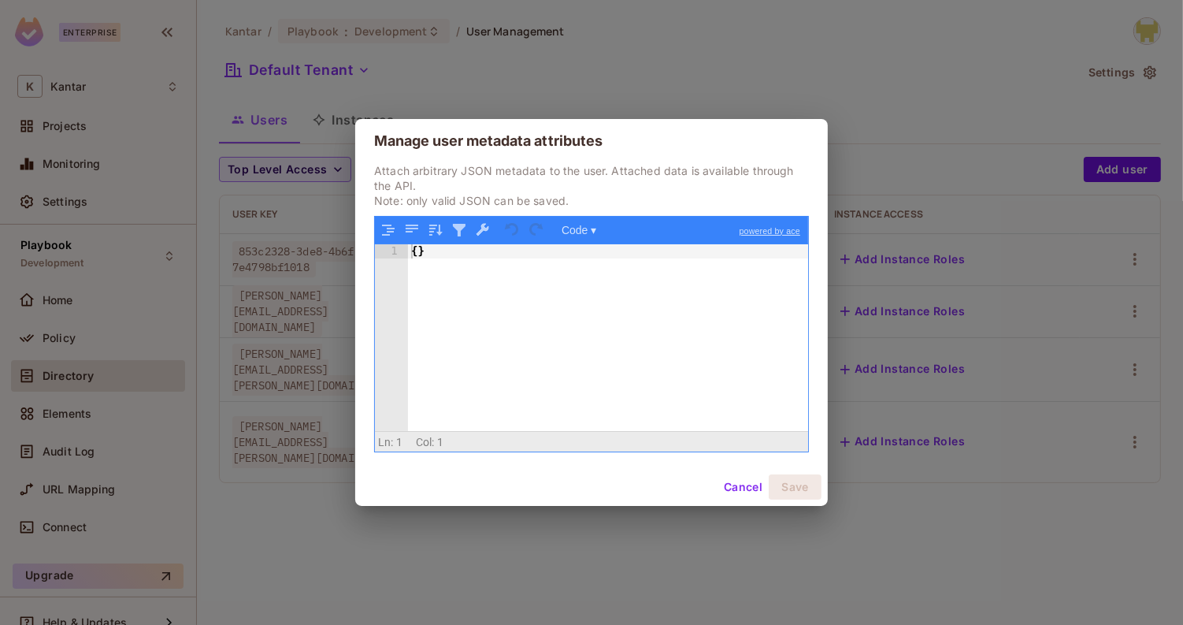
click at [738, 489] on button "Cancel" at bounding box center [743, 486] width 51 height 25
